Goal: Transaction & Acquisition: Purchase product/service

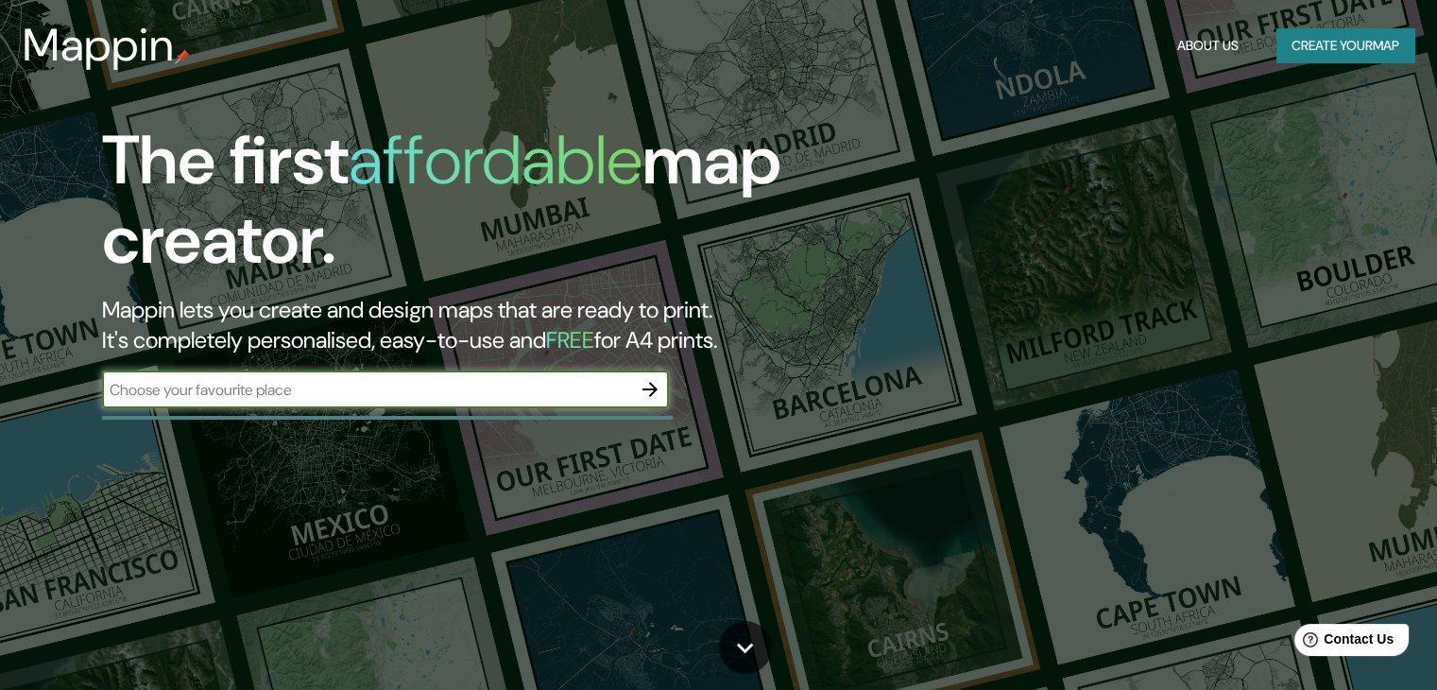
click at [615, 383] on input "text" at bounding box center [366, 390] width 529 height 22
type input "Chiclayo"
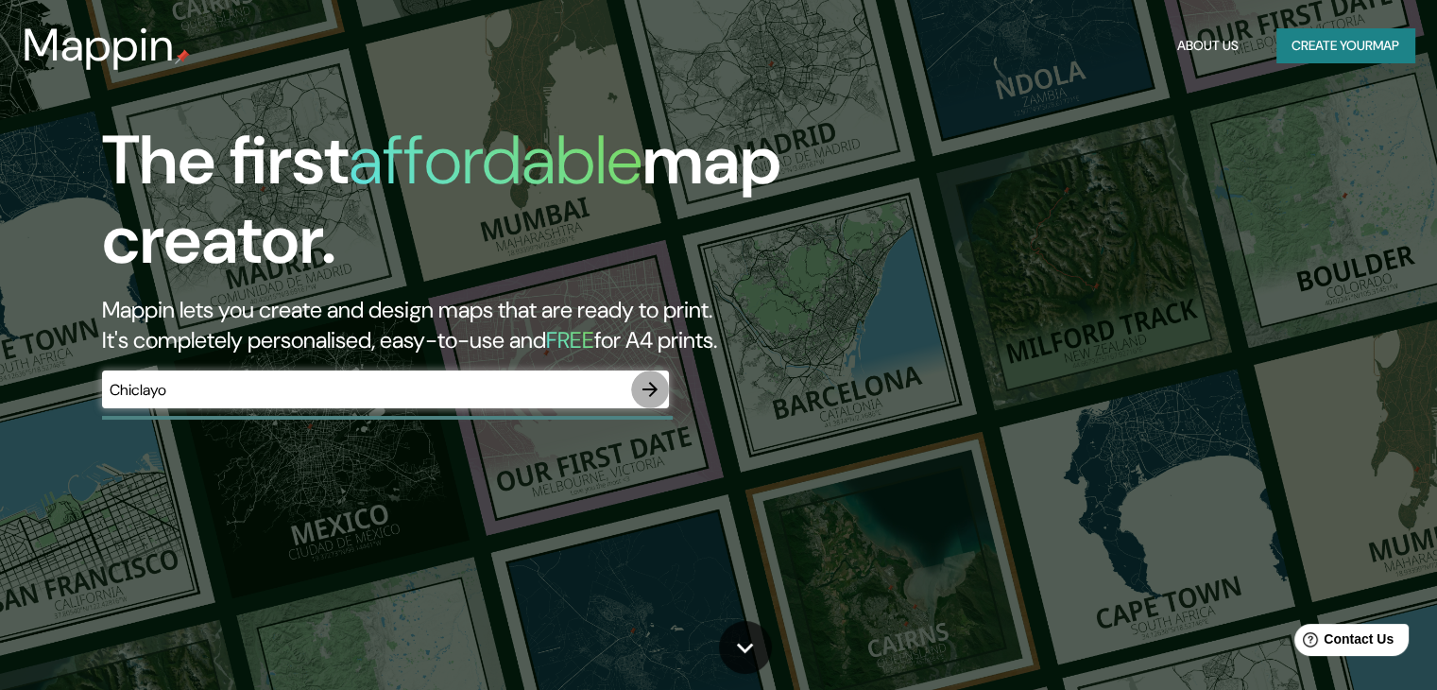
click at [648, 392] on icon "button" at bounding box center [650, 389] width 23 height 23
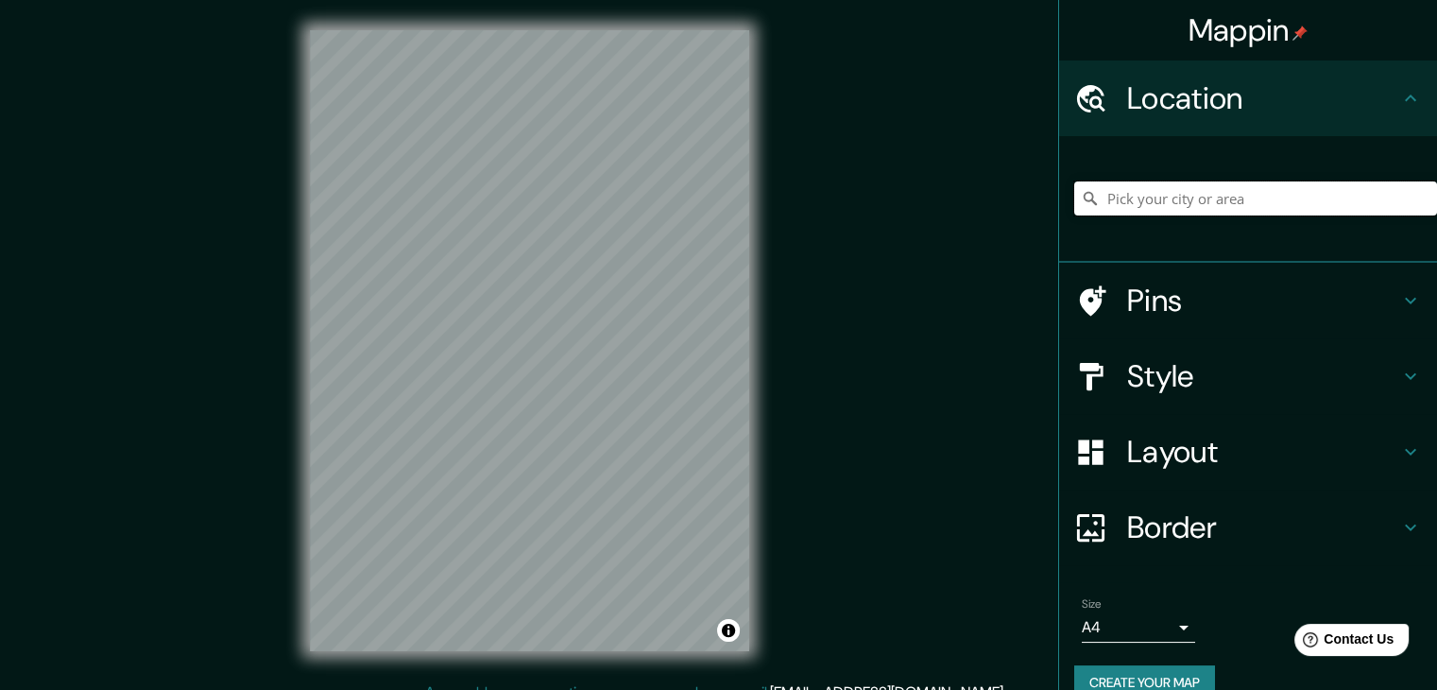
click at [1135, 207] on input "Pick your city or area" at bounding box center [1255, 198] width 363 height 34
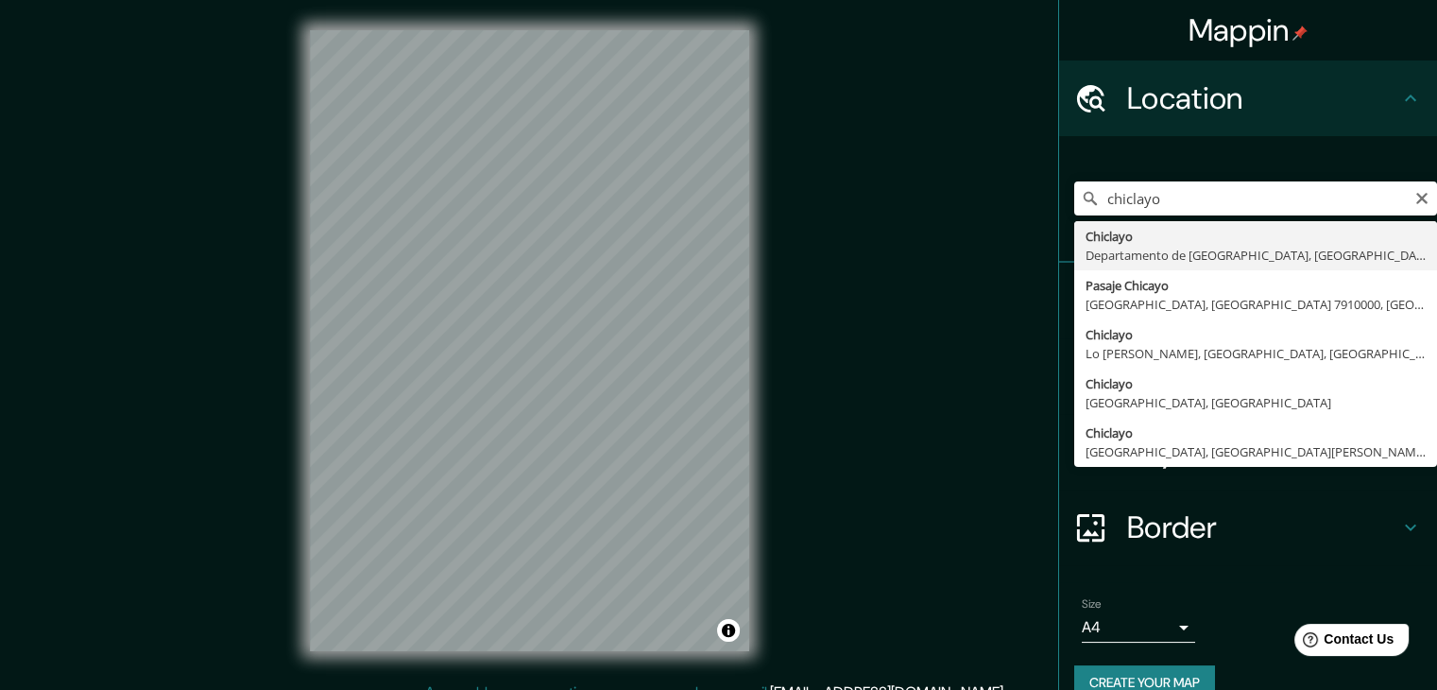
type input "Chiclayo, Departamento de [GEOGRAPHIC_DATA], [GEOGRAPHIC_DATA]"
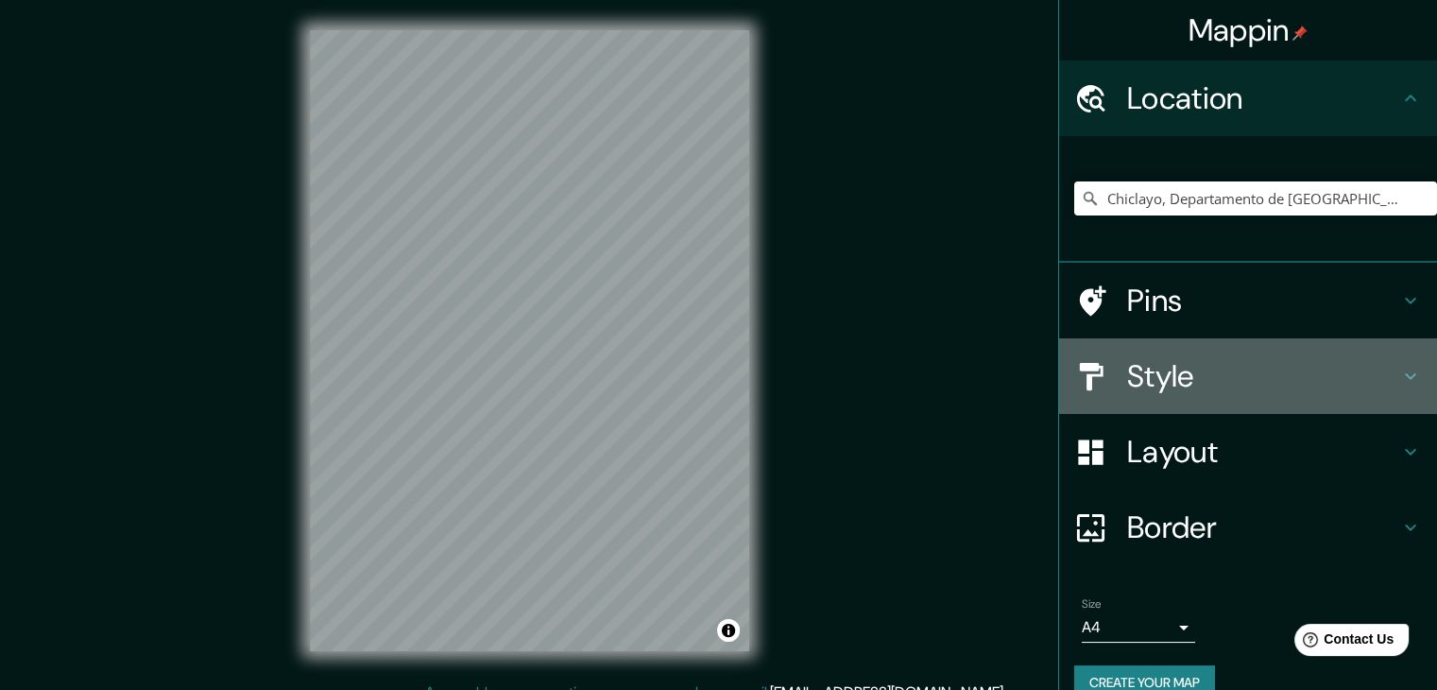
click at [1401, 366] on icon at bounding box center [1410, 376] width 23 height 23
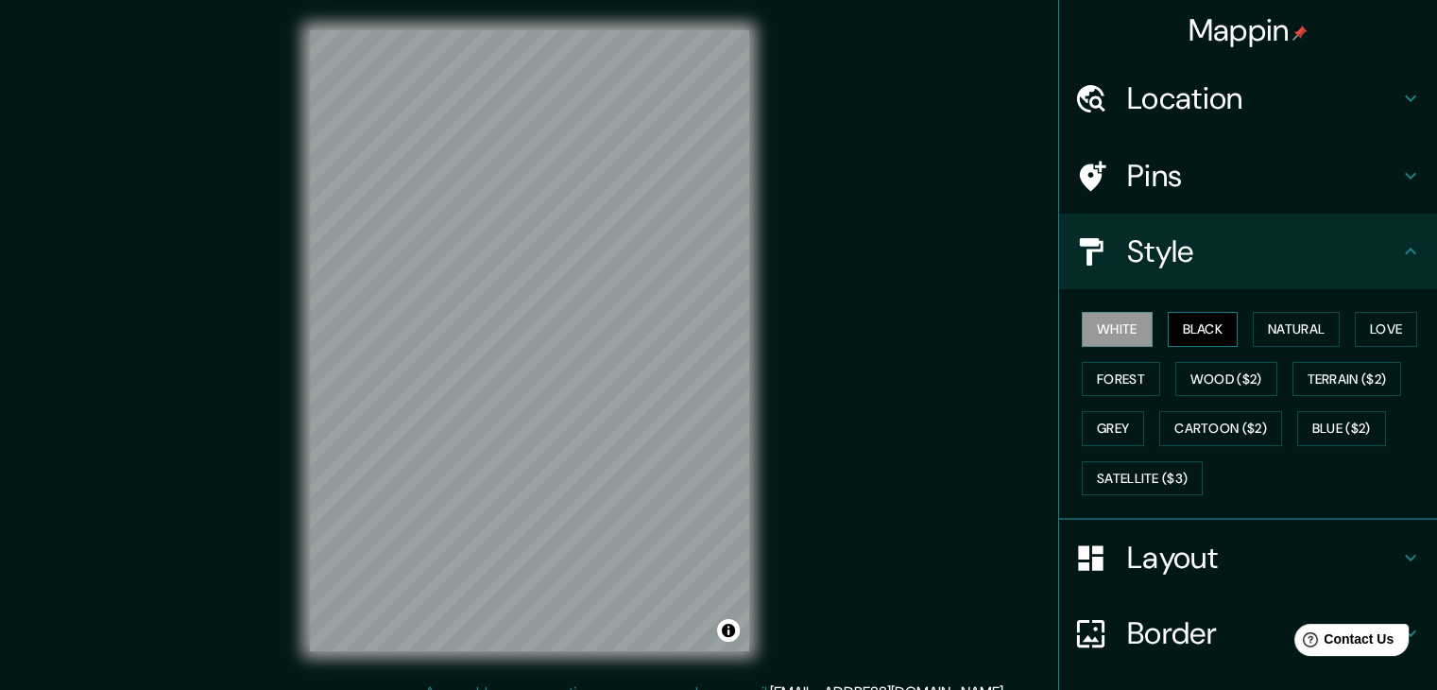
click at [1204, 319] on button "Black" at bounding box center [1203, 329] width 71 height 35
click at [1289, 334] on button "Natural" at bounding box center [1296, 329] width 87 height 35
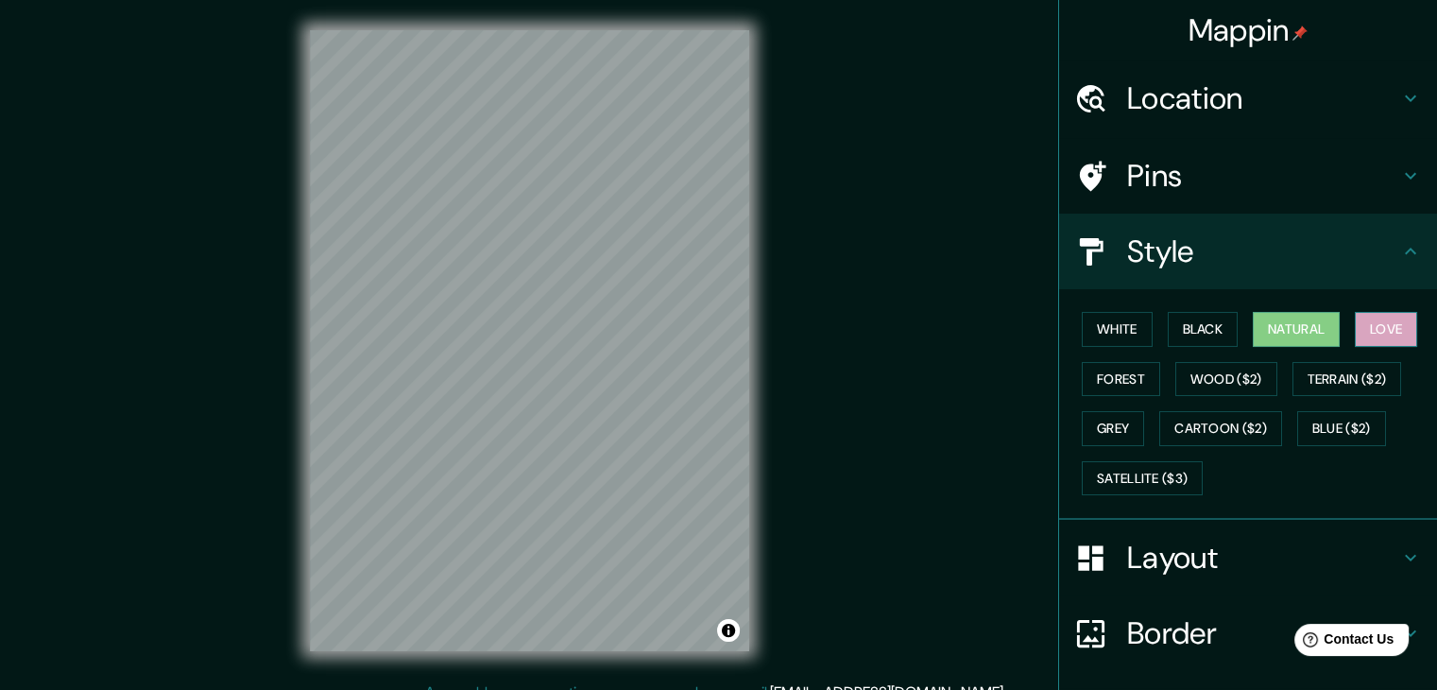
click at [1368, 333] on button "Love" at bounding box center [1386, 329] width 62 height 35
click at [1106, 374] on button "Forest" at bounding box center [1121, 379] width 78 height 35
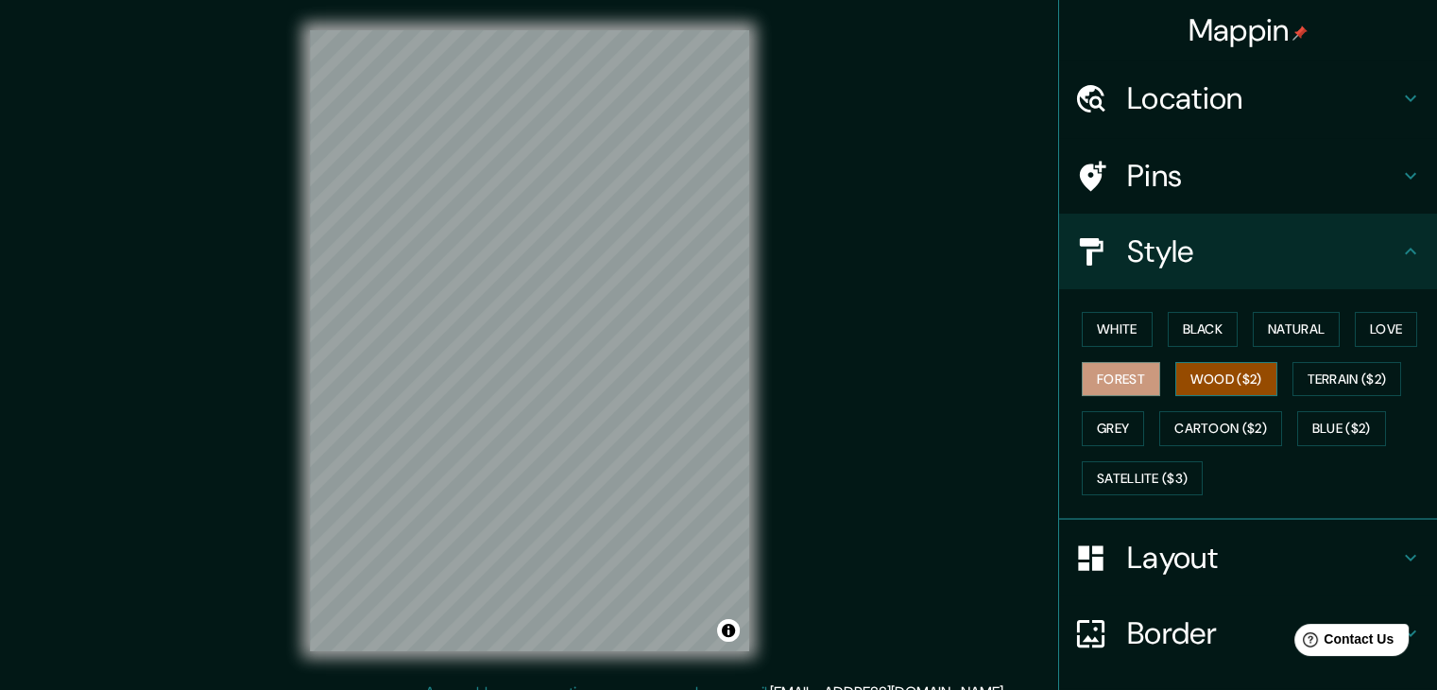
click at [1202, 370] on button "Wood ($2)" at bounding box center [1226, 379] width 102 height 35
click at [1318, 383] on button "Terrain ($2)" at bounding box center [1347, 379] width 110 height 35
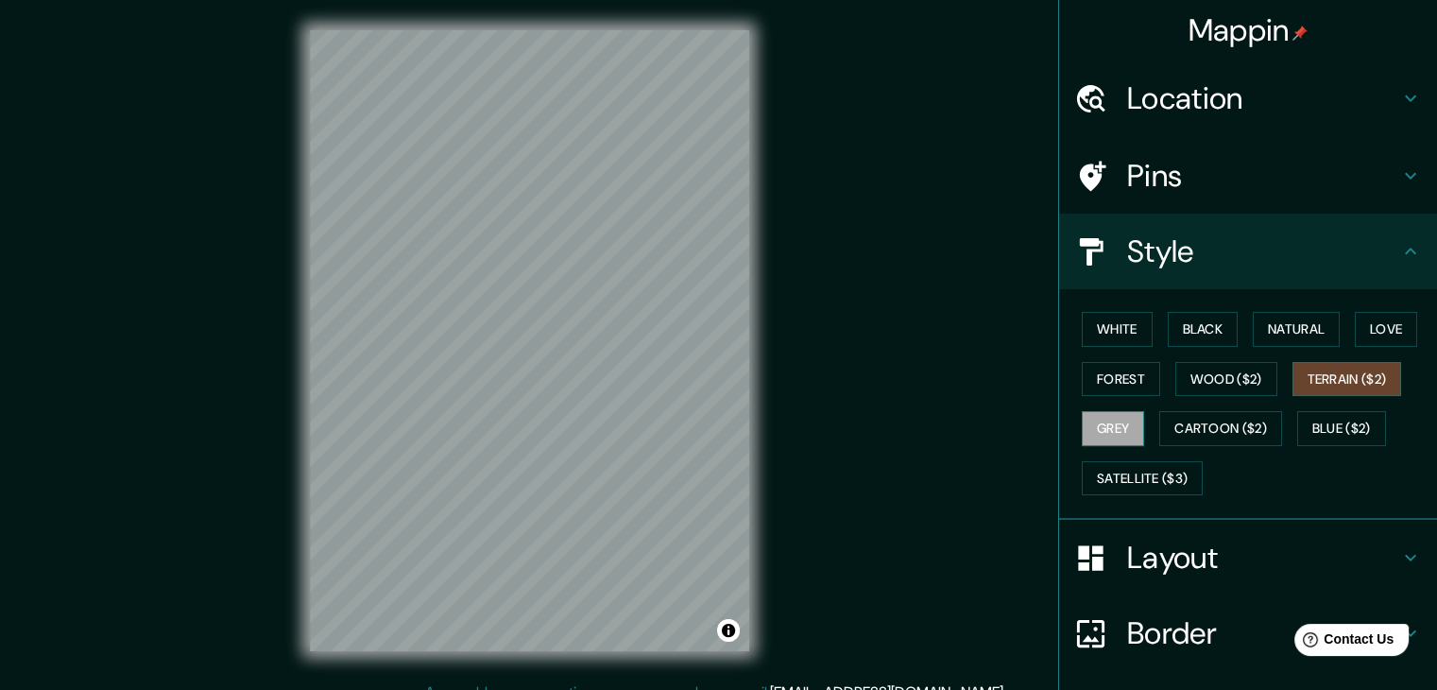
click at [1118, 417] on button "Grey" at bounding box center [1113, 428] width 62 height 35
click at [1196, 427] on button "Cartoon ($2)" at bounding box center [1220, 428] width 123 height 35
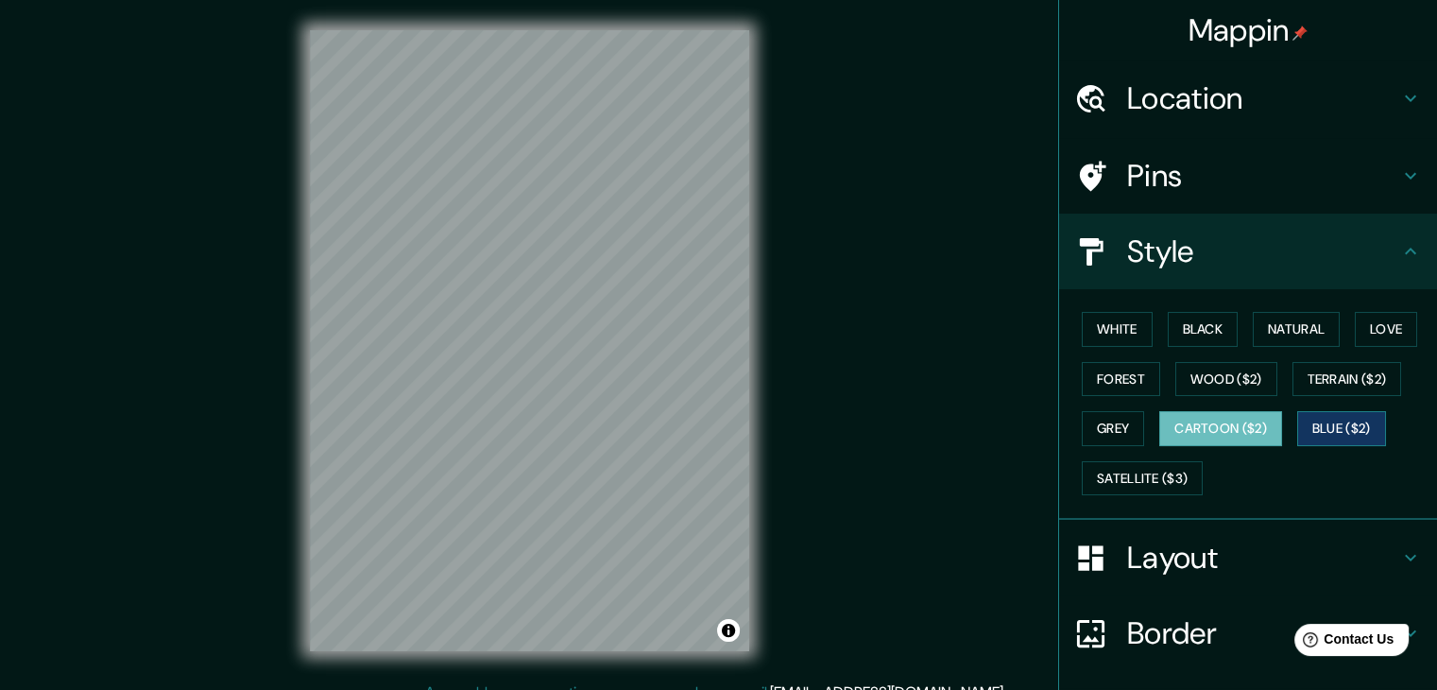
click at [1309, 430] on button "Blue ($2)" at bounding box center [1341, 428] width 89 height 35
click at [1121, 483] on button "Satellite ($3)" at bounding box center [1142, 478] width 121 height 35
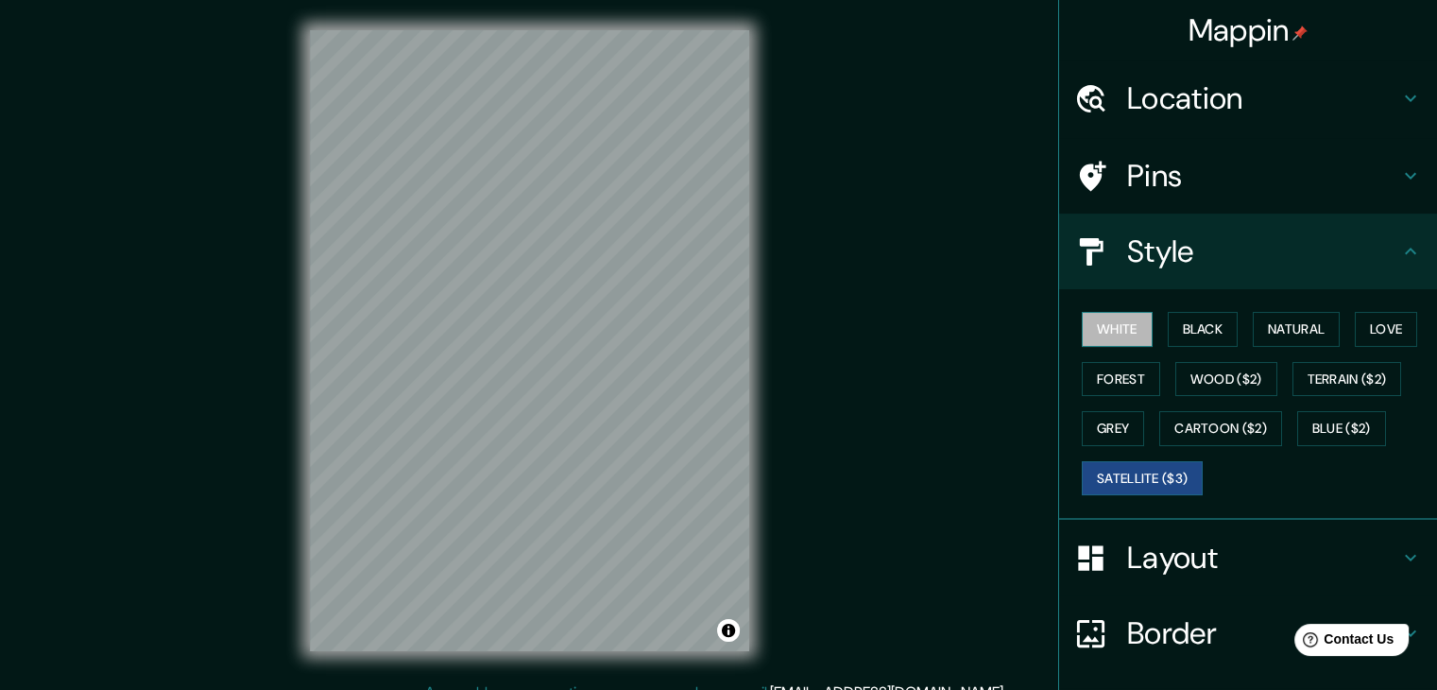
click at [1111, 334] on button "White" at bounding box center [1117, 329] width 71 height 35
